Goal: Task Accomplishment & Management: Complete application form

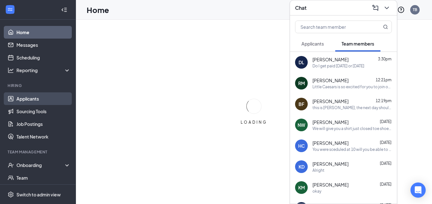
click at [28, 95] on link "Applicants" at bounding box center [43, 98] width 54 height 13
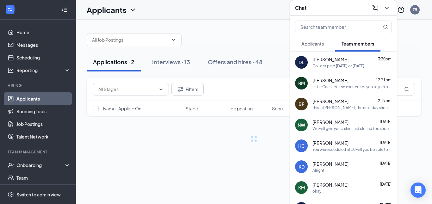
click at [299, 79] on div "RM" at bounding box center [301, 83] width 13 height 13
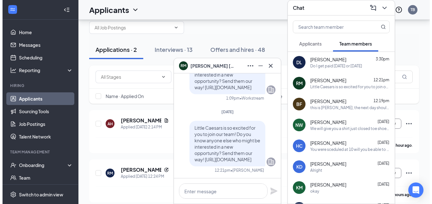
scroll to position [18, 0]
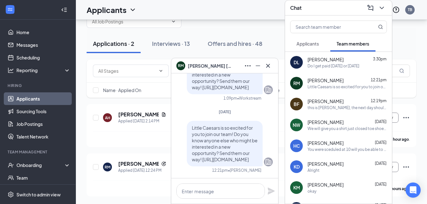
drag, startPoint x: 217, startPoint y: 168, endPoint x: 239, endPoint y: 170, distance: 21.6
click at [239, 170] on div "Little Caesars is so excited for you to join our team! Do you know anyone else …" at bounding box center [225, 147] width 96 height 52
click at [225, 157] on p "Little Caesars is so excited for you to join our team! Do you know anyone else …" at bounding box center [225, 144] width 66 height 38
click at [211, 67] on span "[PERSON_NAME]" at bounding box center [210, 65] width 44 height 7
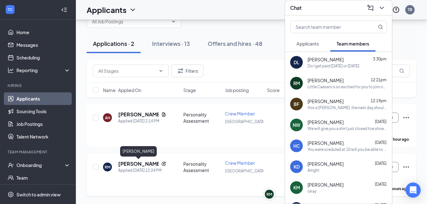
click at [129, 161] on h5 "[PERSON_NAME]" at bounding box center [138, 163] width 40 height 7
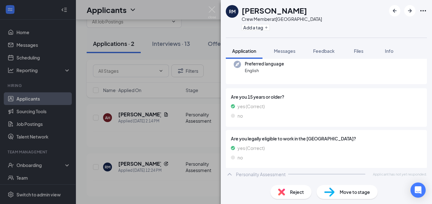
scroll to position [84, 0]
click at [396, 49] on button "Info" at bounding box center [388, 51] width 25 height 16
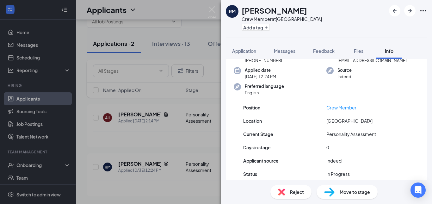
scroll to position [63, 0]
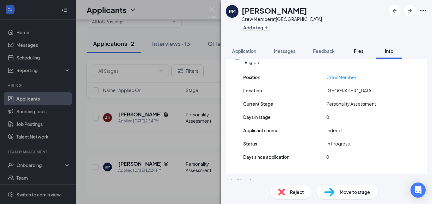
click at [349, 57] on button "Files" at bounding box center [358, 51] width 25 height 16
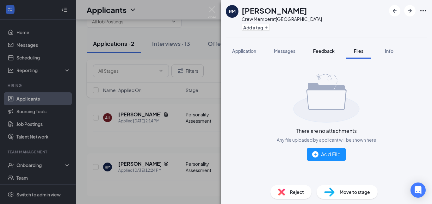
click at [322, 54] on button "Feedback" at bounding box center [324, 51] width 34 height 16
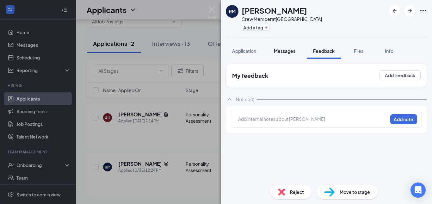
click at [285, 52] on span "Messages" at bounding box center [285, 51] width 22 height 6
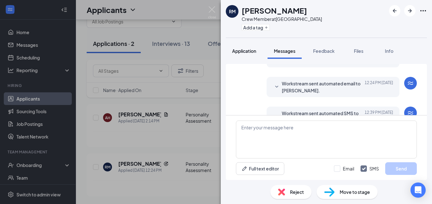
scroll to position [86, 0]
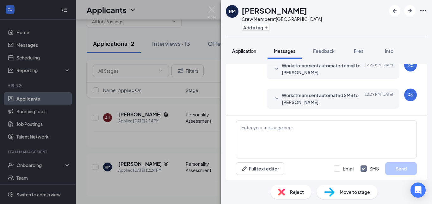
click at [245, 57] on button "Application" at bounding box center [244, 51] width 37 height 16
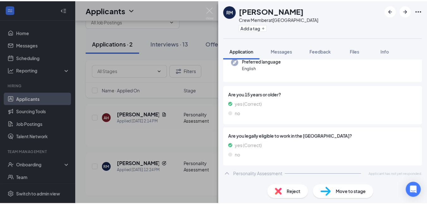
scroll to position [86, 0]
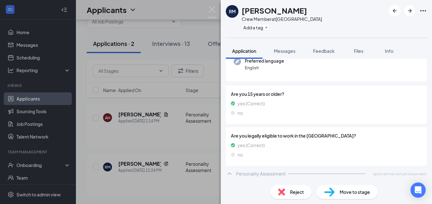
click at [206, 3] on div "RM [PERSON_NAME] Crew Member at [GEOGRAPHIC_DATA] Add a tag Application Message…" at bounding box center [216, 102] width 432 height 204
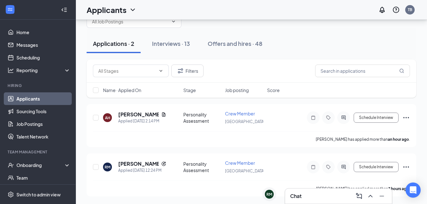
click at [211, 13] on div "Applicants TB" at bounding box center [251, 10] width 351 height 20
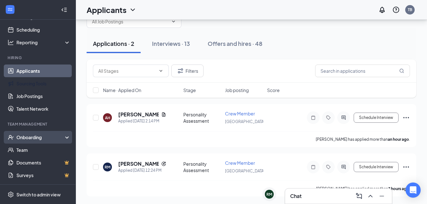
scroll to position [56, 0]
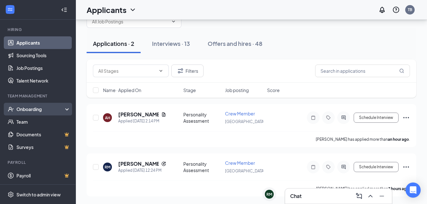
click at [34, 104] on div "Onboarding" at bounding box center [38, 109] width 76 height 13
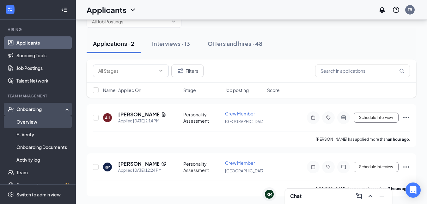
click at [28, 123] on link "Overview" at bounding box center [43, 121] width 54 height 13
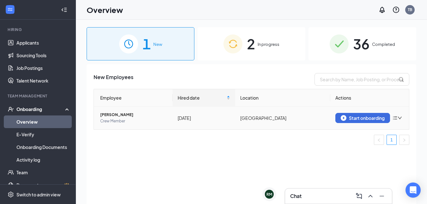
click at [310, 114] on td "[GEOGRAPHIC_DATA]" at bounding box center [282, 118] width 95 height 23
click at [327, 122] on td "[GEOGRAPHIC_DATA]" at bounding box center [282, 118] width 95 height 23
click at [116, 118] on span "Crew Member" at bounding box center [133, 121] width 67 height 6
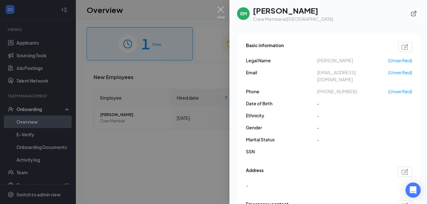
scroll to position [63, 0]
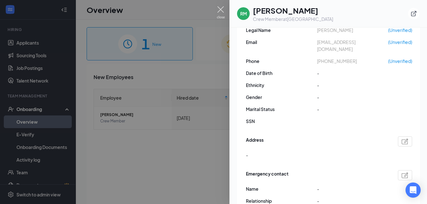
click at [220, 10] on img at bounding box center [221, 12] width 8 height 12
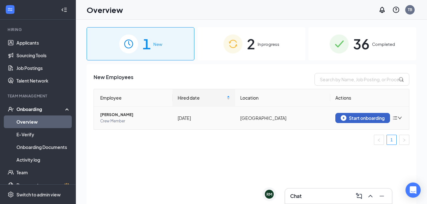
click at [363, 121] on button "Start onboarding" at bounding box center [363, 118] width 55 height 10
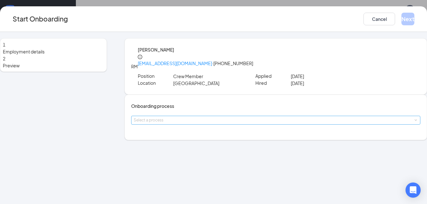
click at [178, 123] on div "Select a process" at bounding box center [275, 120] width 282 height 6
click at [194, 153] on li "Little Caesars" at bounding box center [193, 152] width 104 height 11
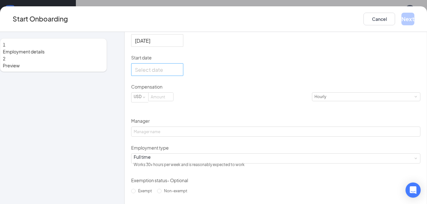
scroll to position [127, 0]
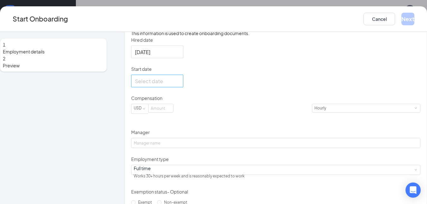
click at [165, 87] on div at bounding box center [157, 81] width 52 height 13
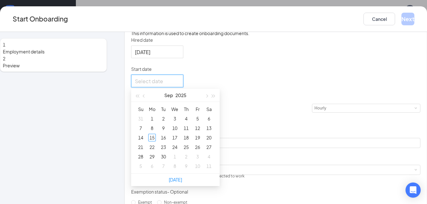
click at [166, 85] on input "Start date" at bounding box center [156, 81] width 43 height 8
type input "[DATE]"
click at [203, 133] on td "12" at bounding box center [197, 127] width 11 height 9
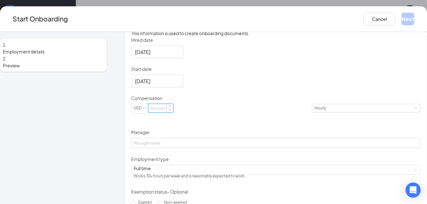
click at [173, 112] on input at bounding box center [161, 108] width 25 height 8
click at [169, 112] on input at bounding box center [161, 108] width 25 height 8
type input "0"
click at [173, 112] on span "Decrease Value" at bounding box center [170, 109] width 7 height 5
drag, startPoint x: 183, startPoint y: 127, endPoint x: 151, endPoint y: 127, distance: 32.3
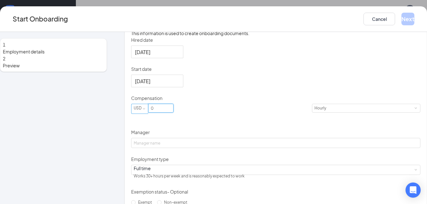
click at [151, 114] on span "USD 0" at bounding box center [221, 109] width 181 height 10
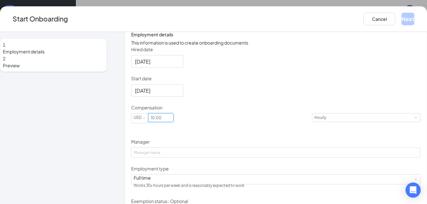
scroll to position [39, 0]
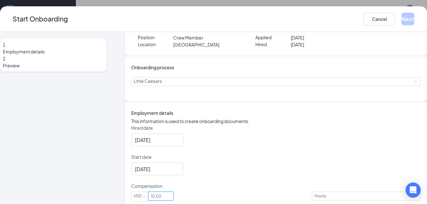
type input "10"
drag, startPoint x: 62, startPoint y: 61, endPoint x: 56, endPoint y: 59, distance: 6.2
click at [61, 61] on div "2 Preview" at bounding box center [53, 62] width 101 height 14
click at [56, 59] on div "2 Preview" at bounding box center [53, 62] width 101 height 14
click at [364, 16] on button "Cancel" at bounding box center [380, 19] width 32 height 13
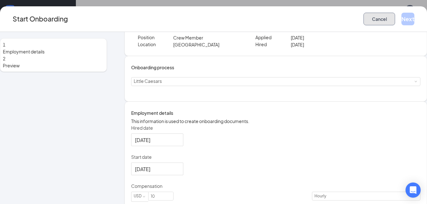
scroll to position [0, 0]
